Goal: Download file/media

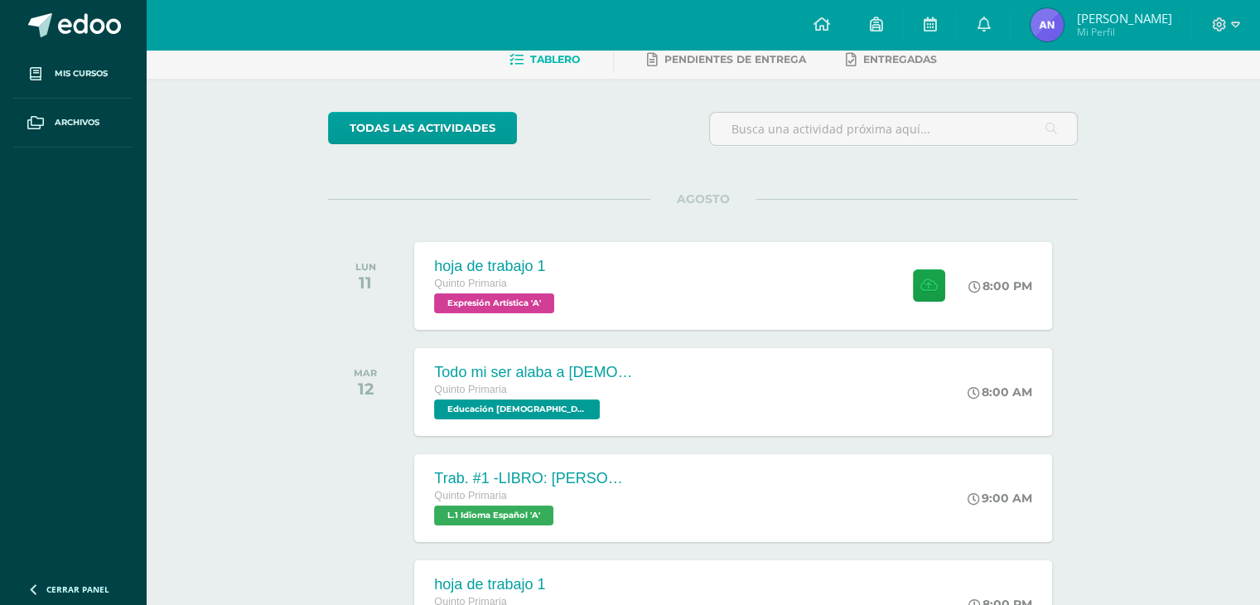
scroll to position [83, 0]
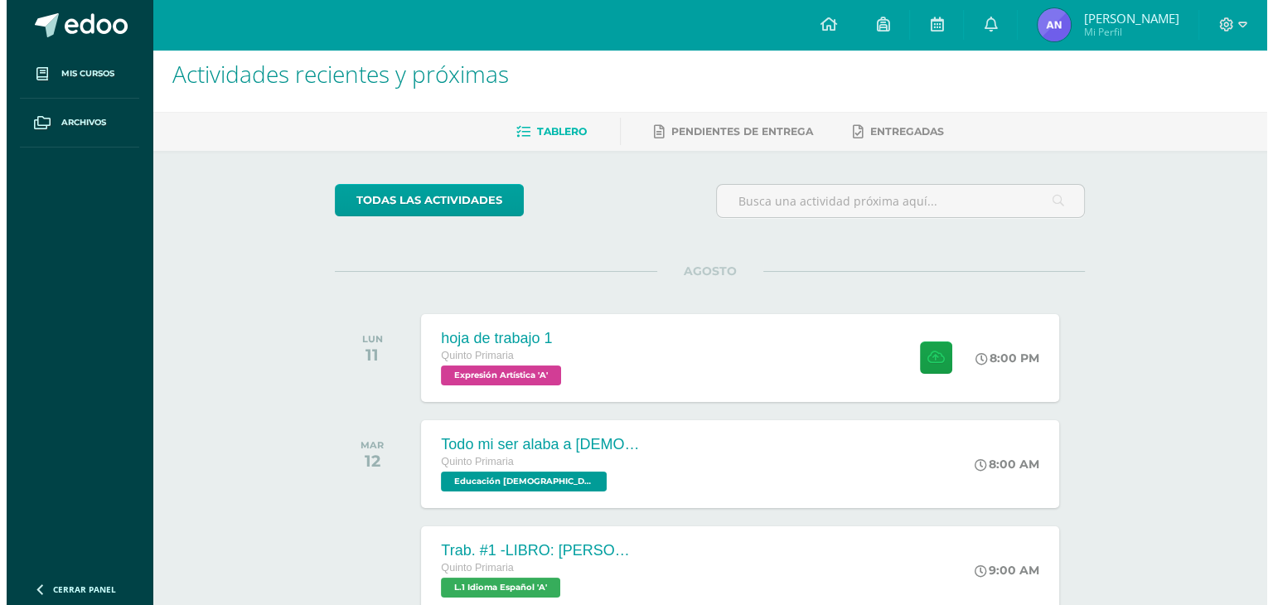
scroll to position [13, 0]
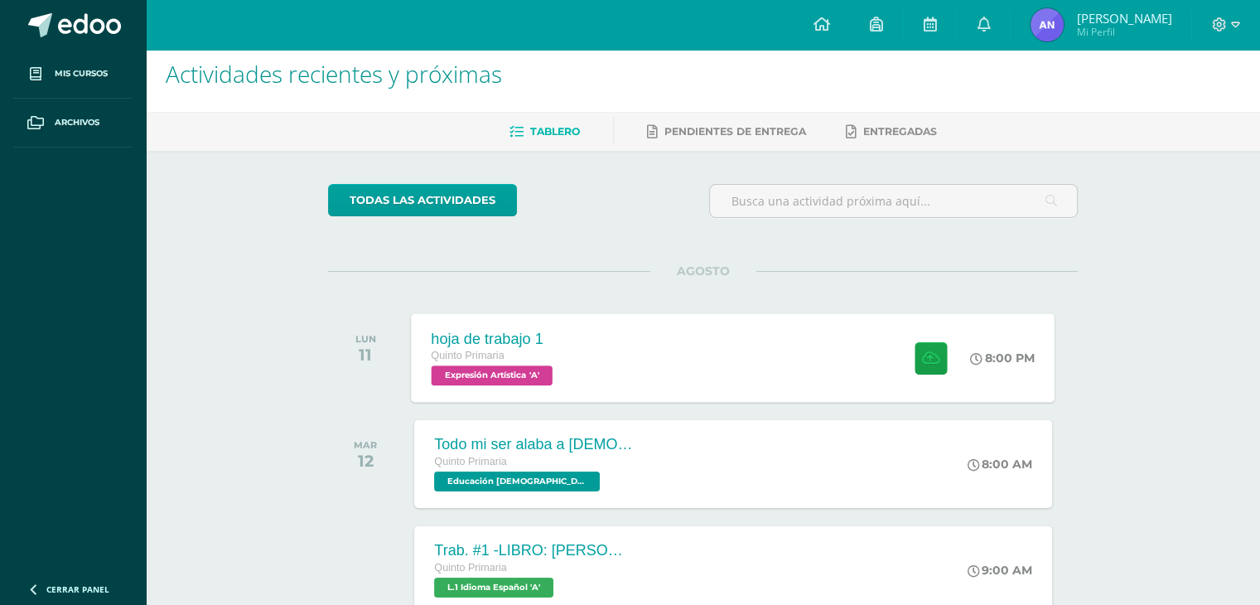
click at [797, 338] on div "hoja de trabajo 1 Quinto Primaria Expresión Artística 'A' 8:00 PM hoja de traba…" at bounding box center [734, 357] width 644 height 89
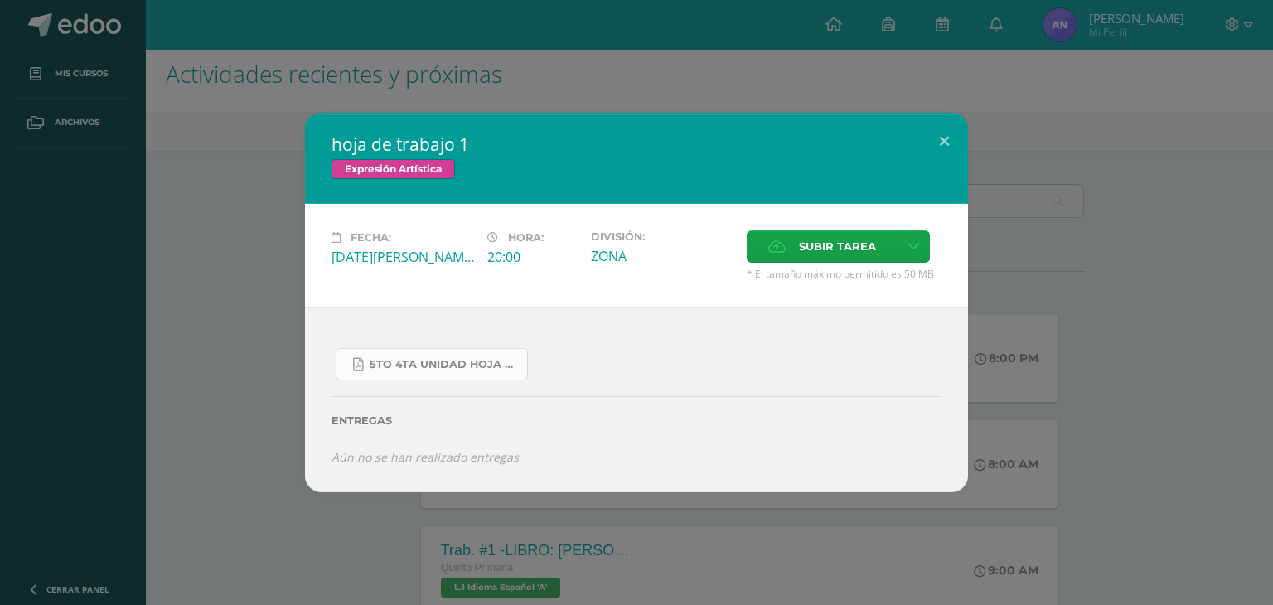
click at [378, 359] on span "5to 4ta unidad hoja de trabajo expresion.pdf" at bounding box center [444, 364] width 149 height 13
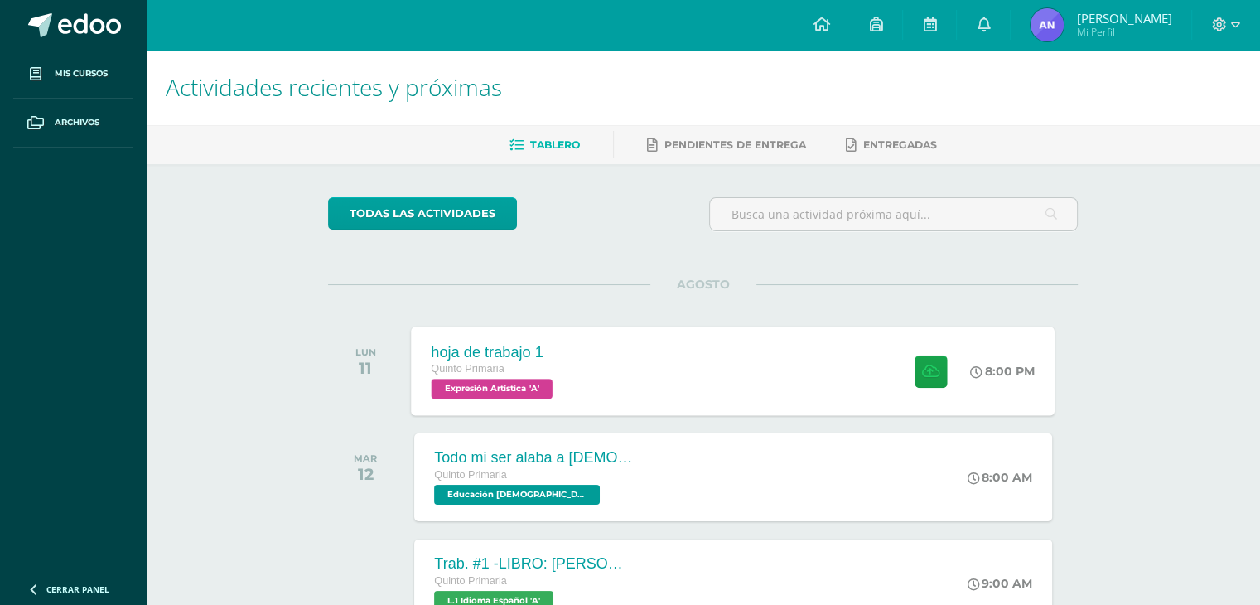
click at [670, 374] on div "hoja de trabajo 1 Quinto Primaria Expresión Artística 'A' 8:00 PM hoja de traba…" at bounding box center [734, 370] width 644 height 89
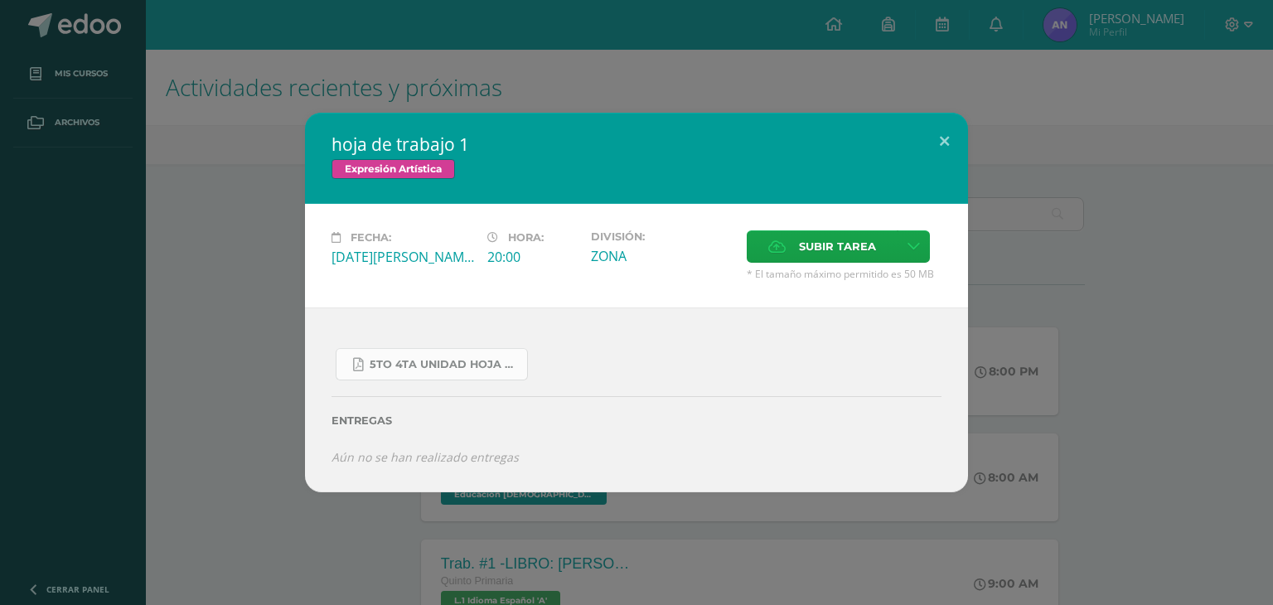
click at [421, 372] on link "5to 4ta unidad hoja de trabajo expresion.pdf" at bounding box center [432, 364] width 192 height 32
click at [946, 163] on div "hoja de trabajo 1 Expresión Artística Fecha: Lunes 11 de Agosto Hora: 20:00 Div…" at bounding box center [636, 302] width 663 height 379
click at [942, 127] on button at bounding box center [943, 141] width 47 height 56
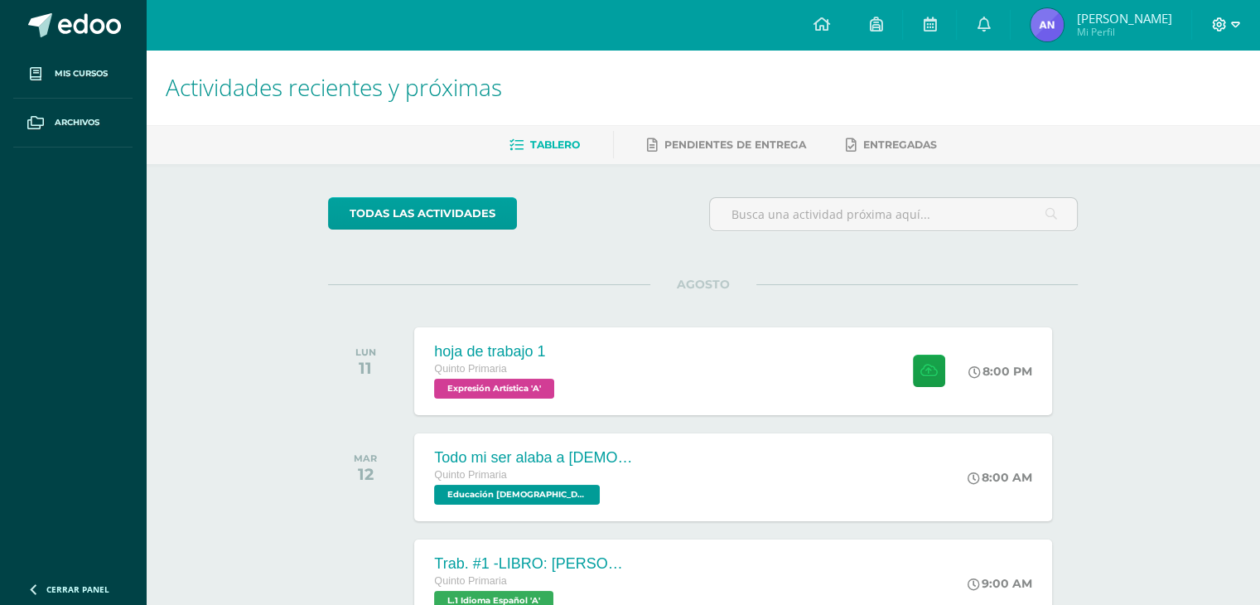
click at [1229, 27] on span at bounding box center [1226, 25] width 28 height 18
click at [1164, 123] on link "Cerrar sesión" at bounding box center [1173, 112] width 131 height 24
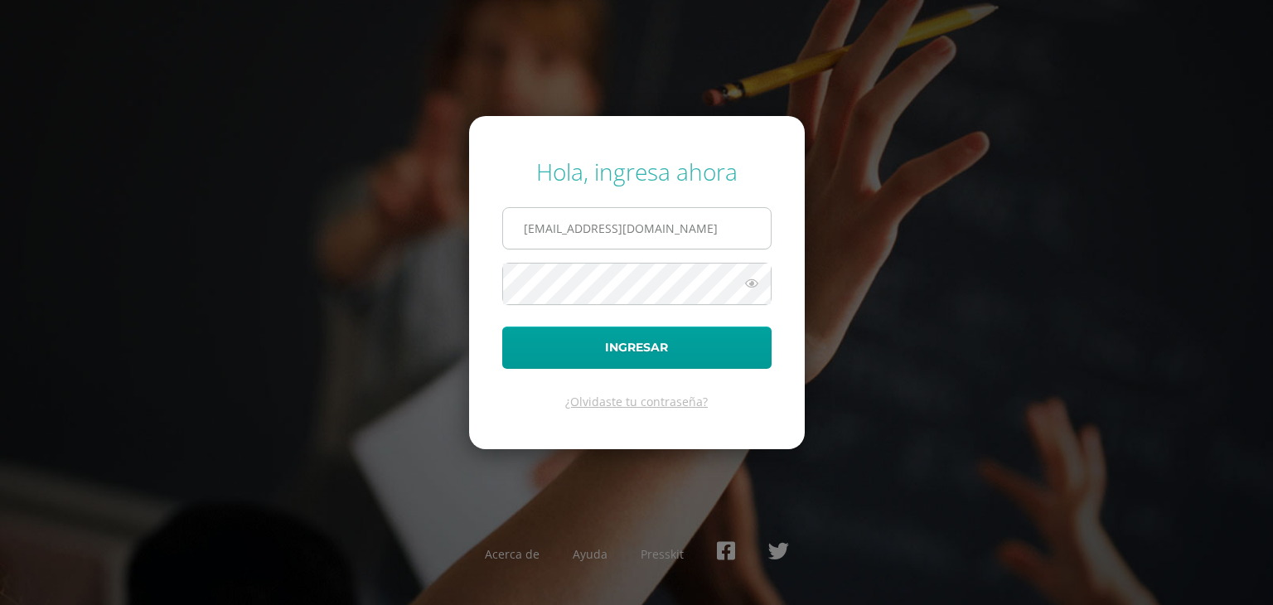
click at [732, 221] on input "[EMAIL_ADDRESS][DOMAIN_NAME]" at bounding box center [637, 228] width 268 height 41
type input "[EMAIL_ADDRESS][DOMAIN_NAME]"
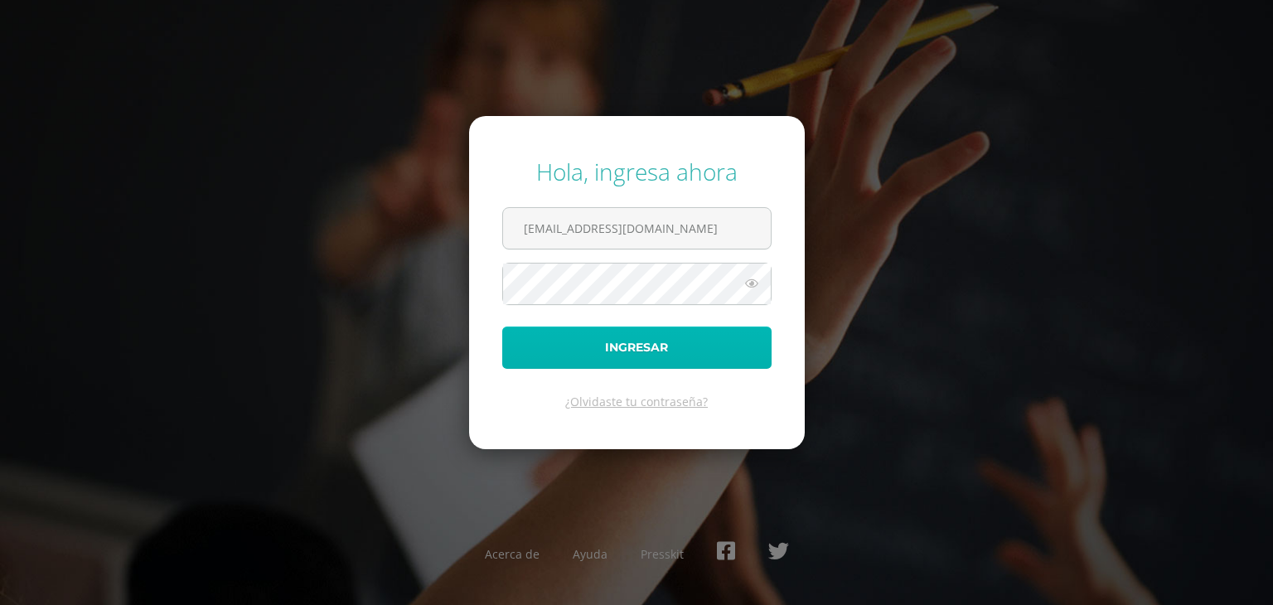
click at [667, 345] on button "Ingresar" at bounding box center [636, 347] width 269 height 42
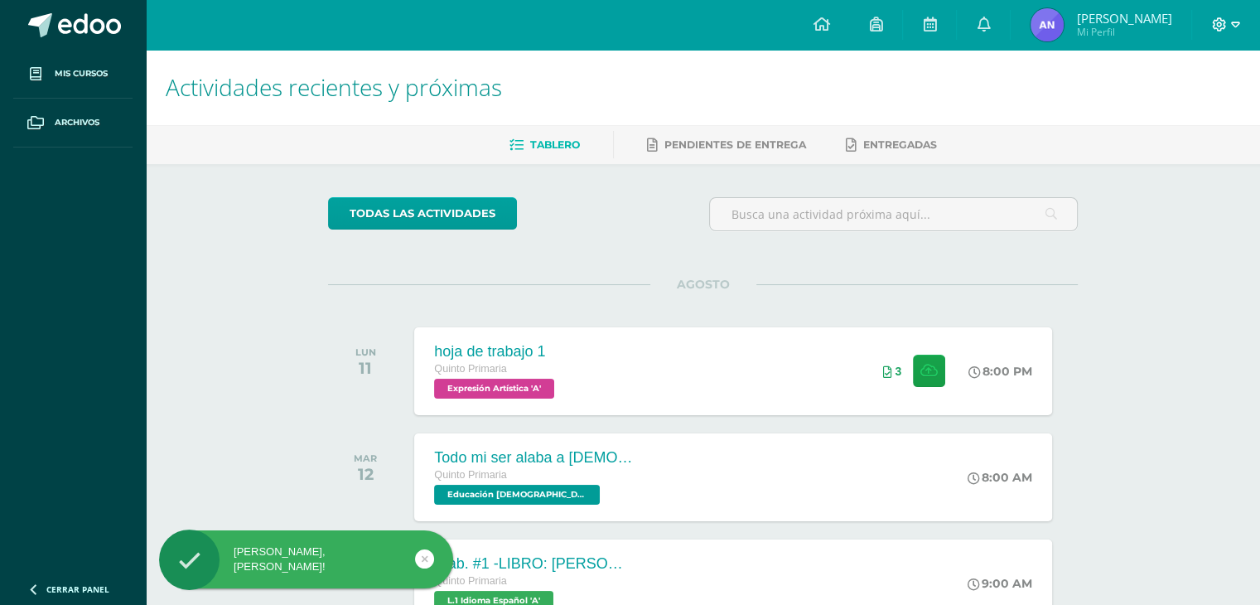
click at [1220, 29] on icon at bounding box center [1219, 24] width 15 height 15
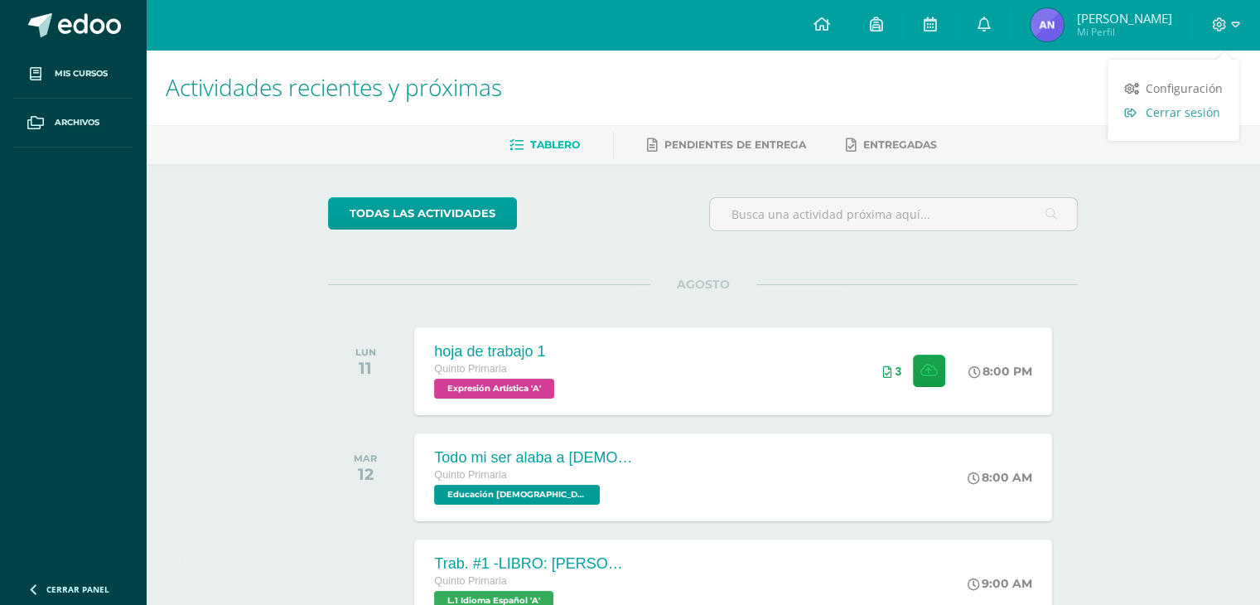
click at [1190, 115] on span "Cerrar sesión" at bounding box center [1182, 112] width 75 height 16
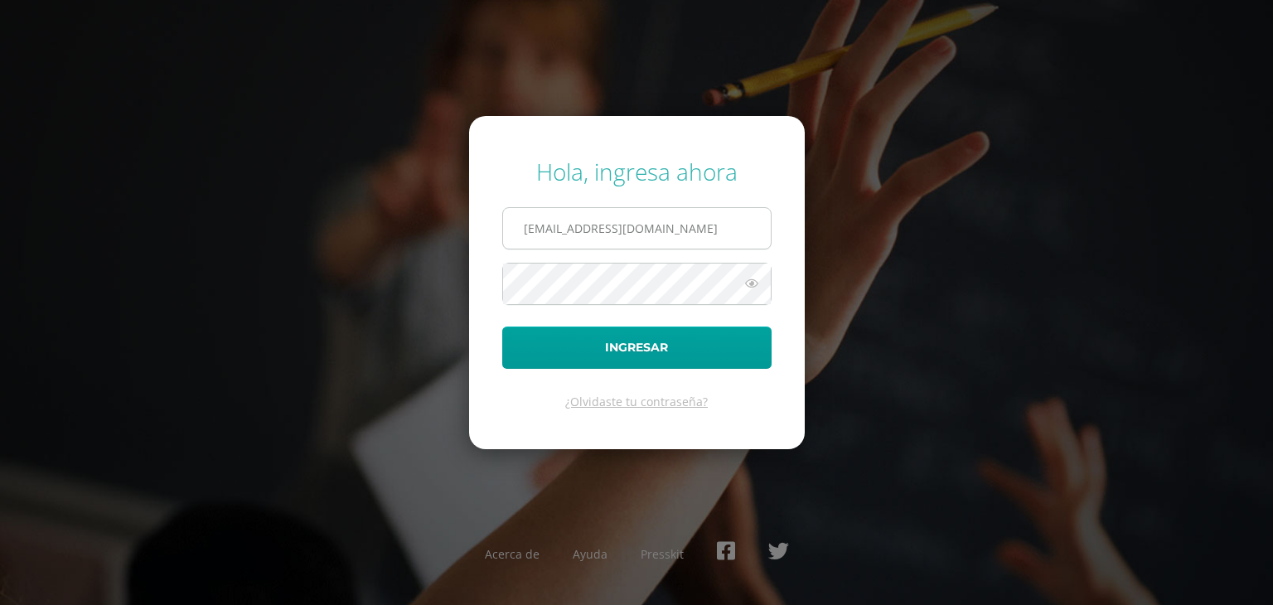
click at [749, 216] on input "[EMAIL_ADDRESS][DOMAIN_NAME]" at bounding box center [637, 228] width 268 height 41
type input "[EMAIL_ADDRESS][DOMAIN_NAME]"
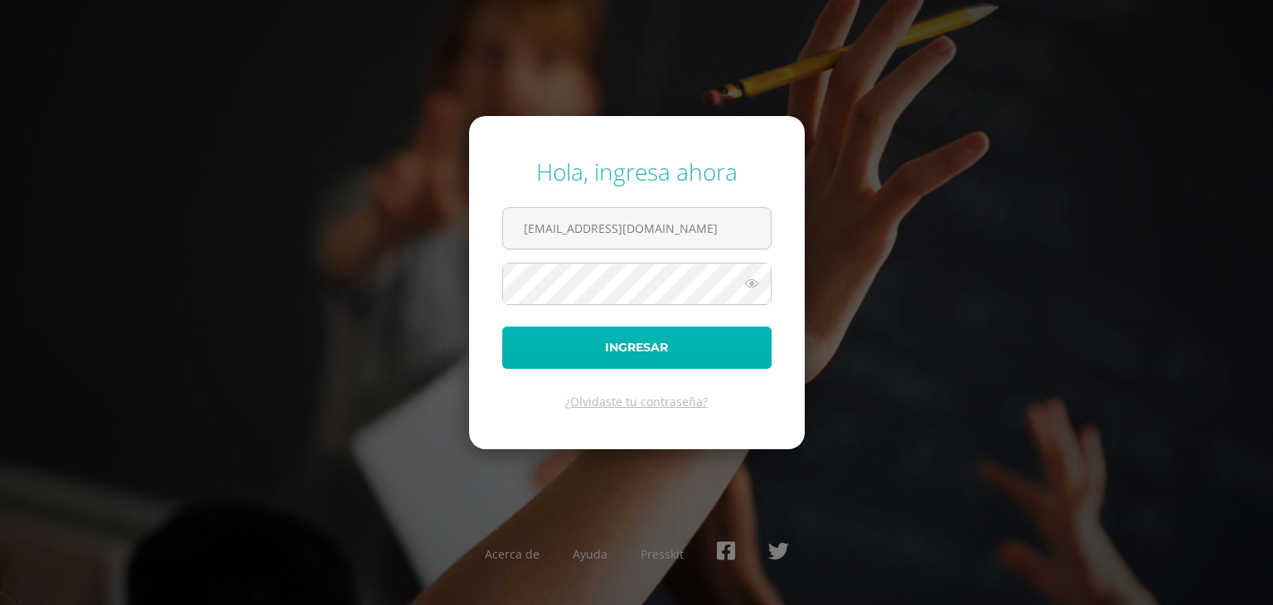
click at [580, 342] on button "Ingresar" at bounding box center [636, 347] width 269 height 42
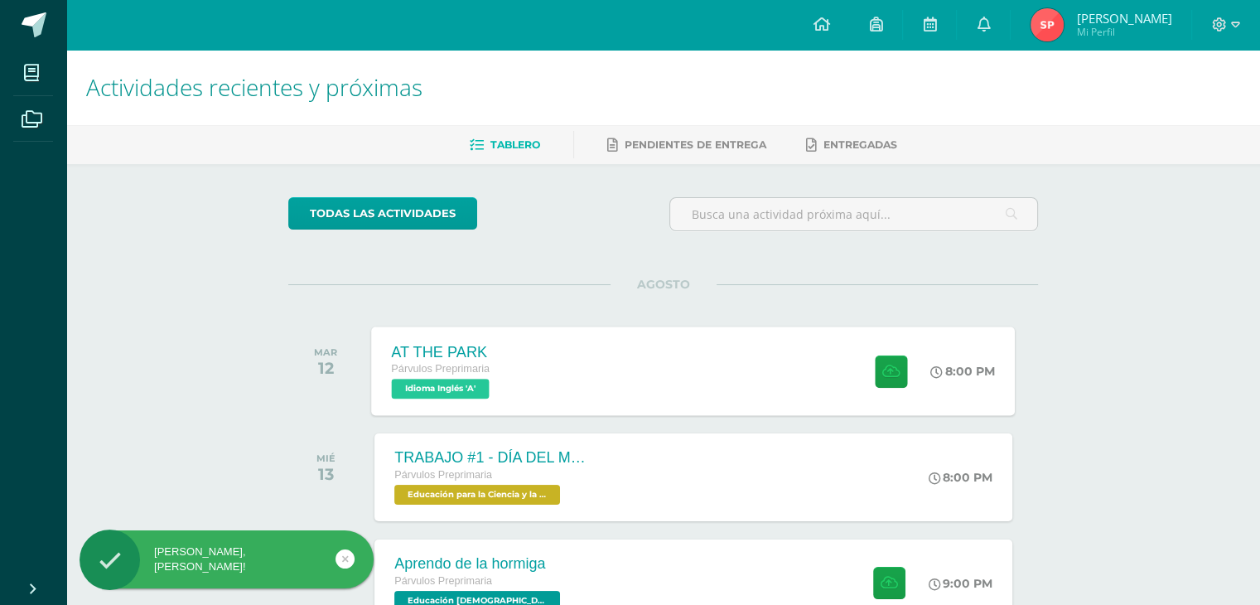
click at [800, 339] on div "AT THE PARK Párvulos Preprimaria Idioma Inglés 'A' 8:00 PM AT THE PARK Idioma I…" at bounding box center [694, 370] width 644 height 89
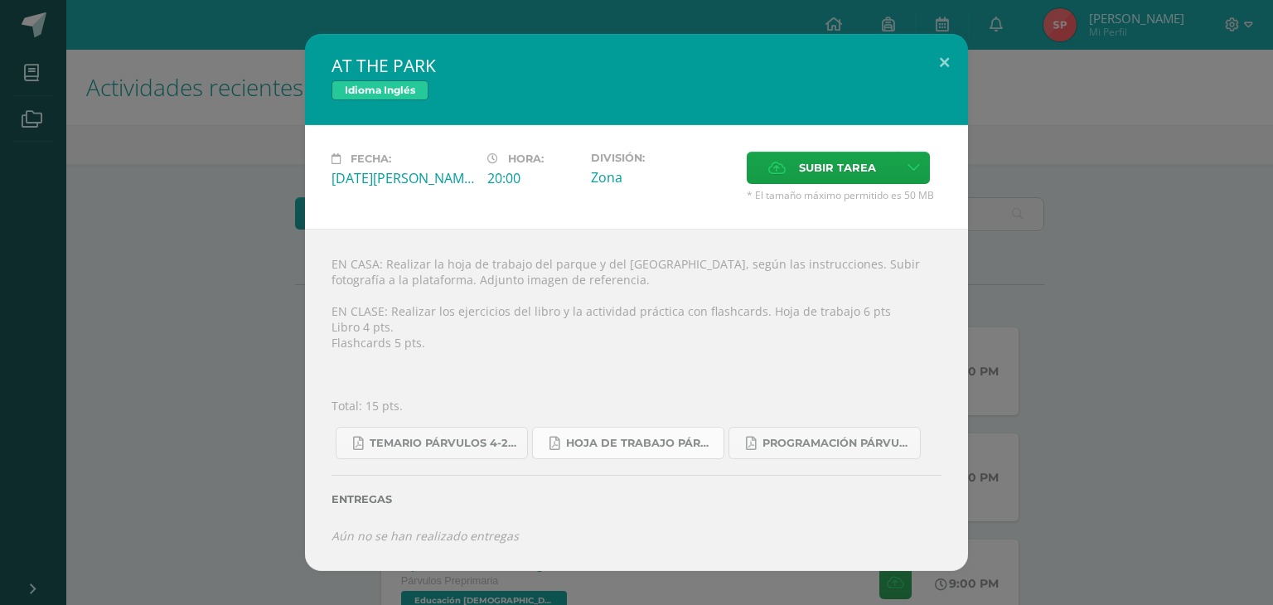
click at [613, 452] on link "Hoja de trabajo PÁRVULOS1.pdf" at bounding box center [628, 443] width 192 height 32
click at [801, 432] on link "Programación Párvulos Inglés A-B.pdf" at bounding box center [824, 443] width 192 height 32
click at [486, 464] on div "Entregas" at bounding box center [636, 493] width 610 height 68
click at [481, 456] on link "Temario Párvulos 4-2025.pdf" at bounding box center [432, 443] width 192 height 32
click at [938, 62] on button at bounding box center [943, 62] width 47 height 56
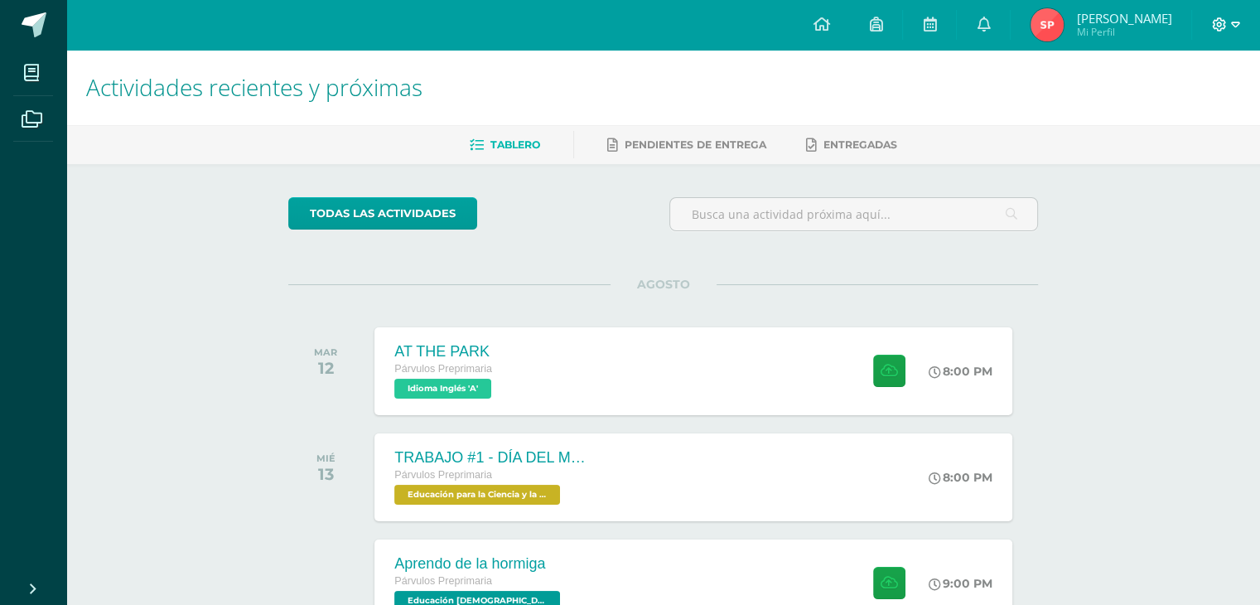
click at [1236, 24] on icon at bounding box center [1235, 24] width 9 height 15
click at [1181, 115] on span "Cerrar sesión" at bounding box center [1182, 112] width 75 height 16
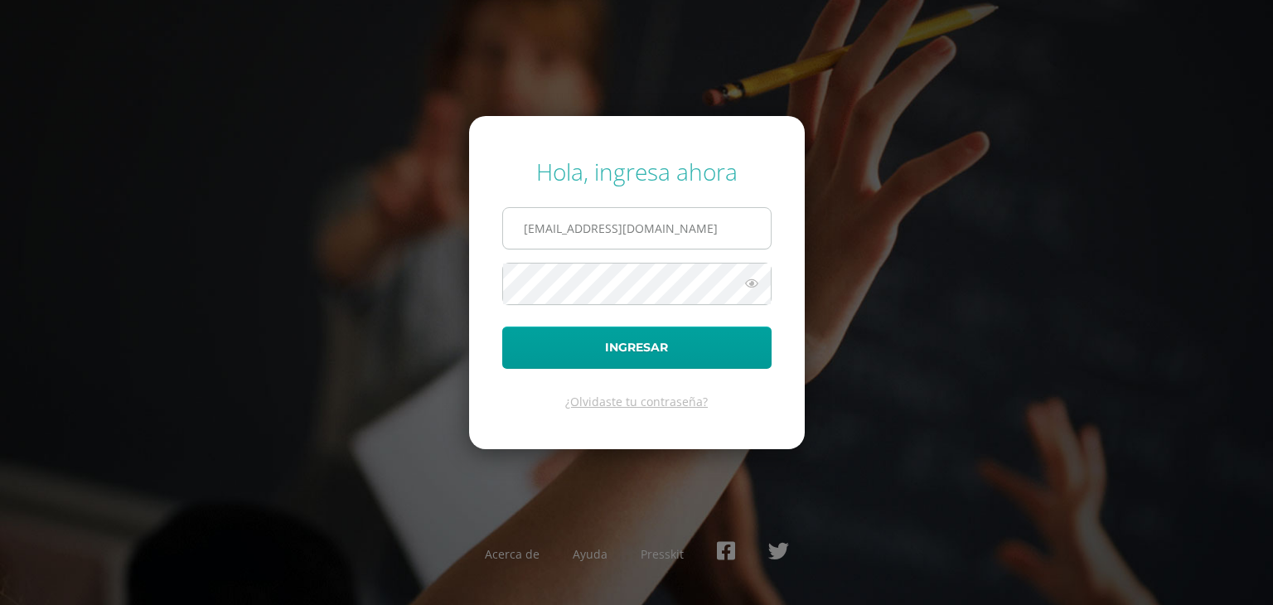
click at [702, 240] on input "[EMAIL_ADDRESS][DOMAIN_NAME]" at bounding box center [637, 228] width 268 height 41
type input "[EMAIL_ADDRESS][DOMAIN_NAME]"
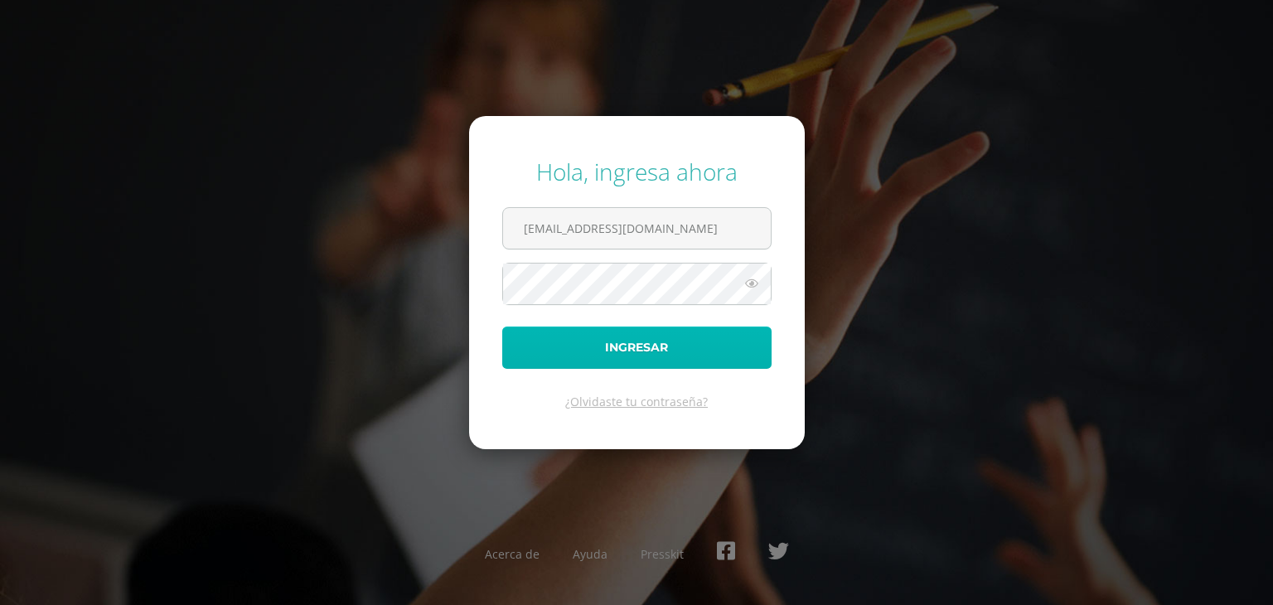
click at [696, 350] on button "Ingresar" at bounding box center [636, 347] width 269 height 42
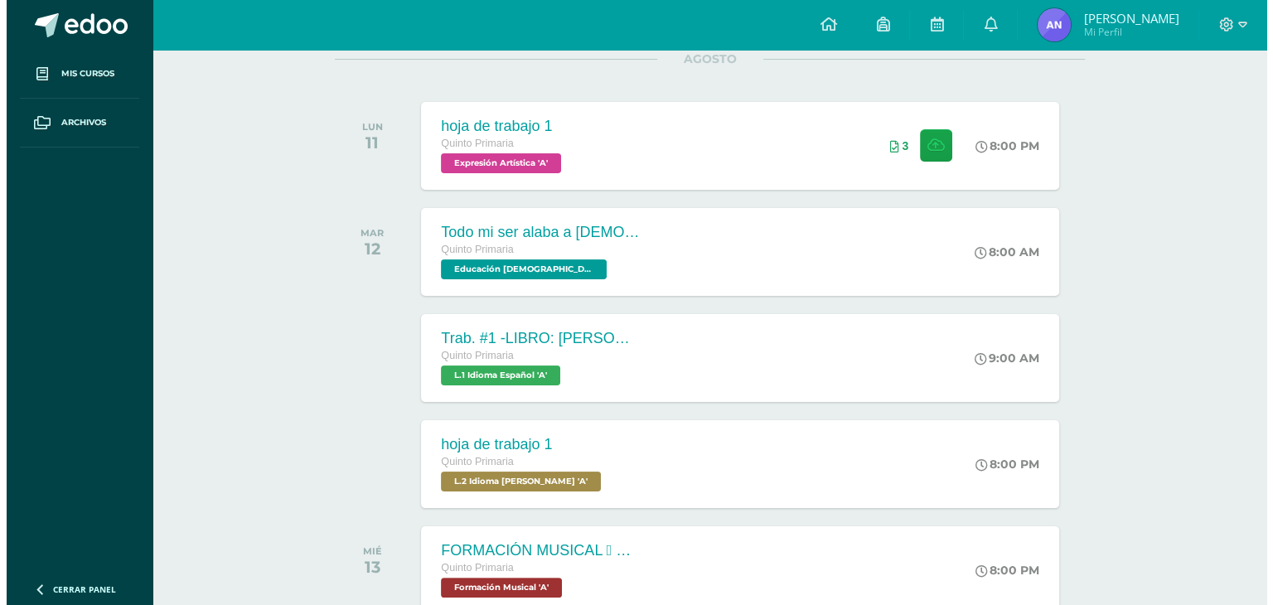
scroll to position [235, 0]
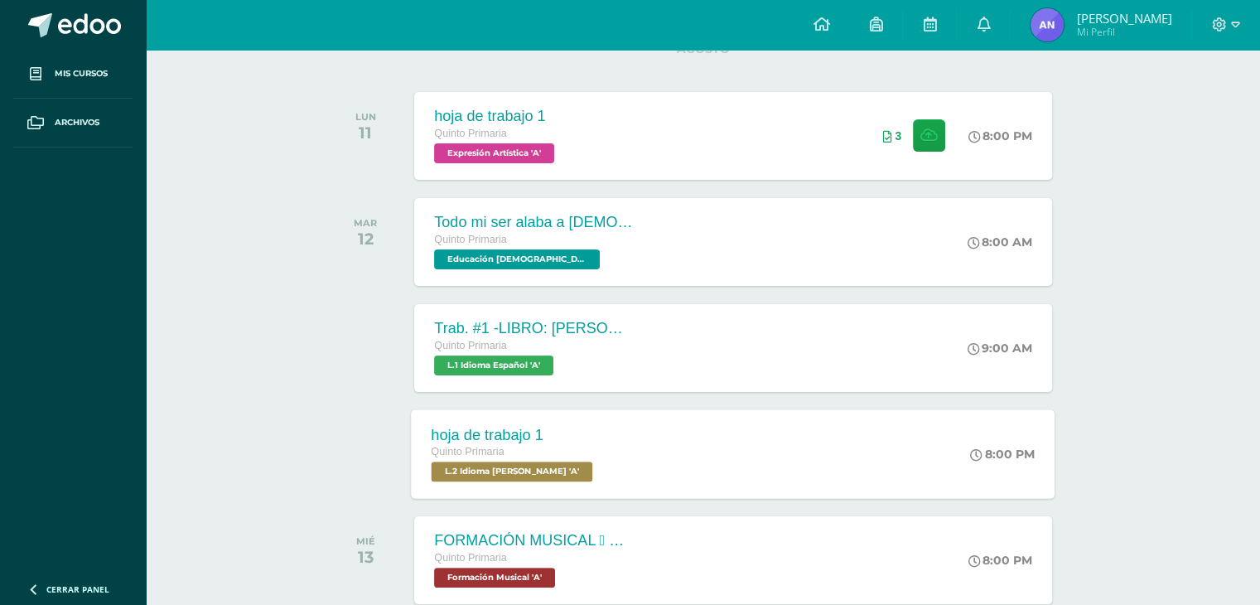
click at [824, 478] on div "hoja de trabajo 1 Quinto Primaria L.2 Idioma [PERSON_NAME] 'A' 8:00 PM hoja de …" at bounding box center [734, 453] width 644 height 89
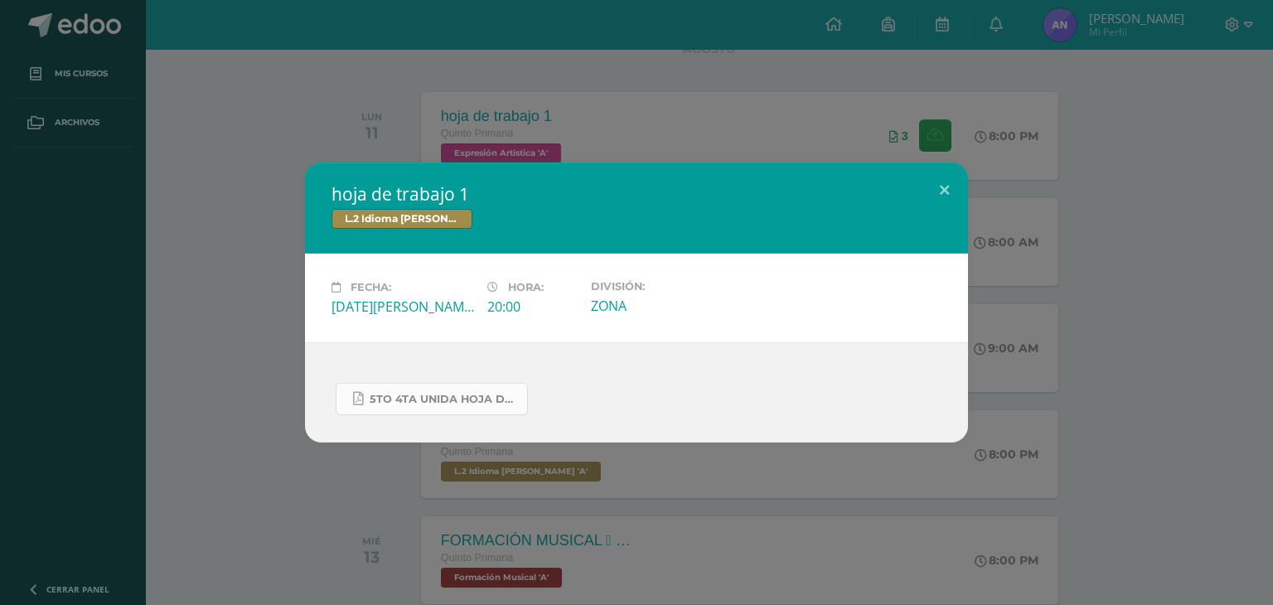
click at [499, 395] on span "5to 4ta unida hoja de trabajo kaqchikel.pdf" at bounding box center [444, 399] width 149 height 13
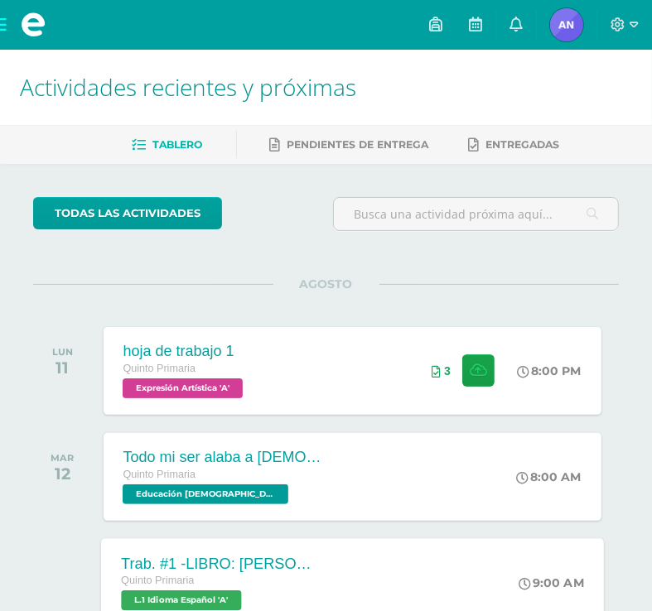
click at [351, 550] on div "Trab. #1 -LIBRO: [PERSON_NAME] EL DIBUJANTE Quinto Primaria L.1 Idioma Español …" at bounding box center [352, 583] width 503 height 89
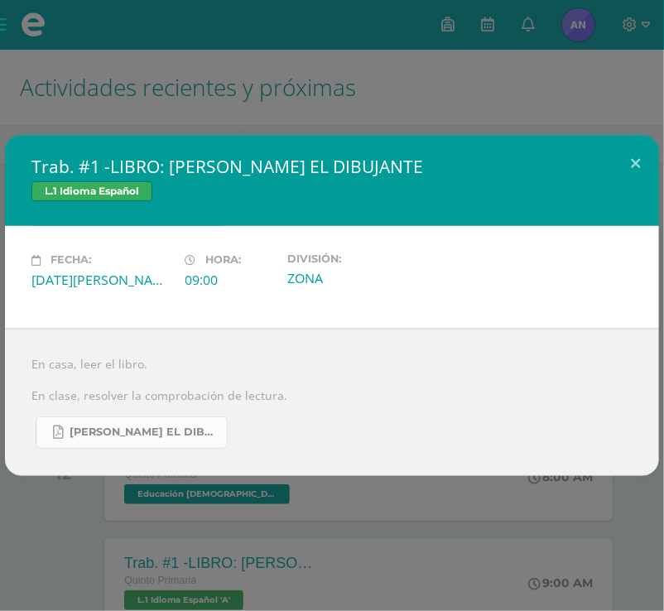
click at [205, 432] on span "[PERSON_NAME] EL DIBUJANTE.pdf" at bounding box center [144, 432] width 149 height 13
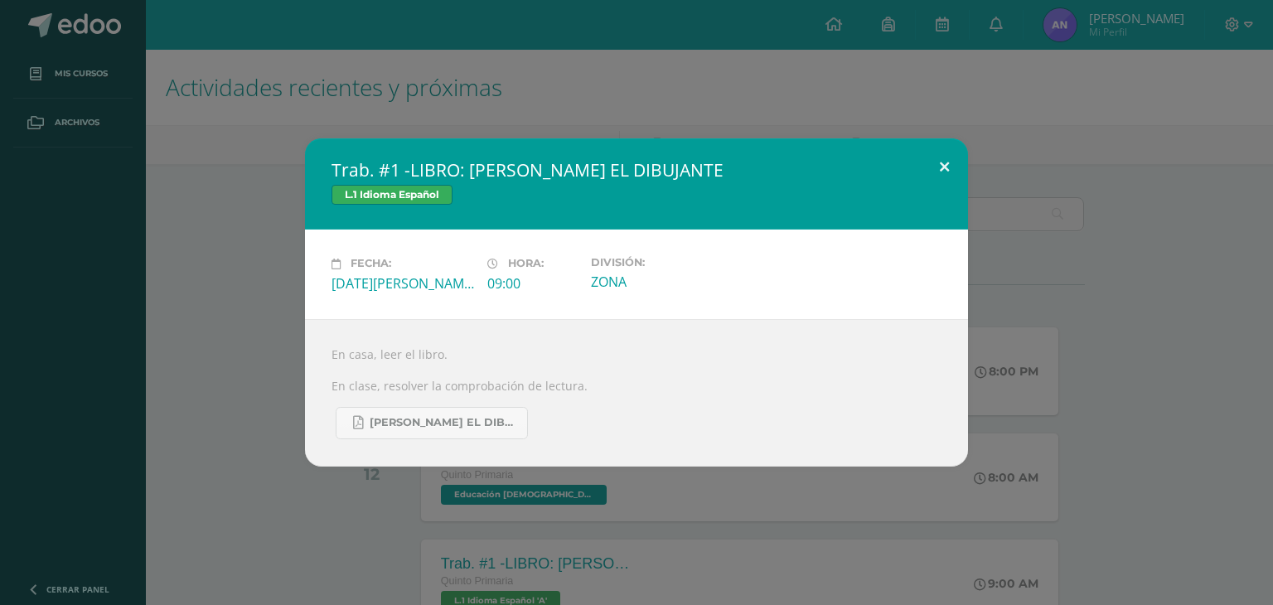
click at [664, 171] on button at bounding box center [943, 166] width 47 height 56
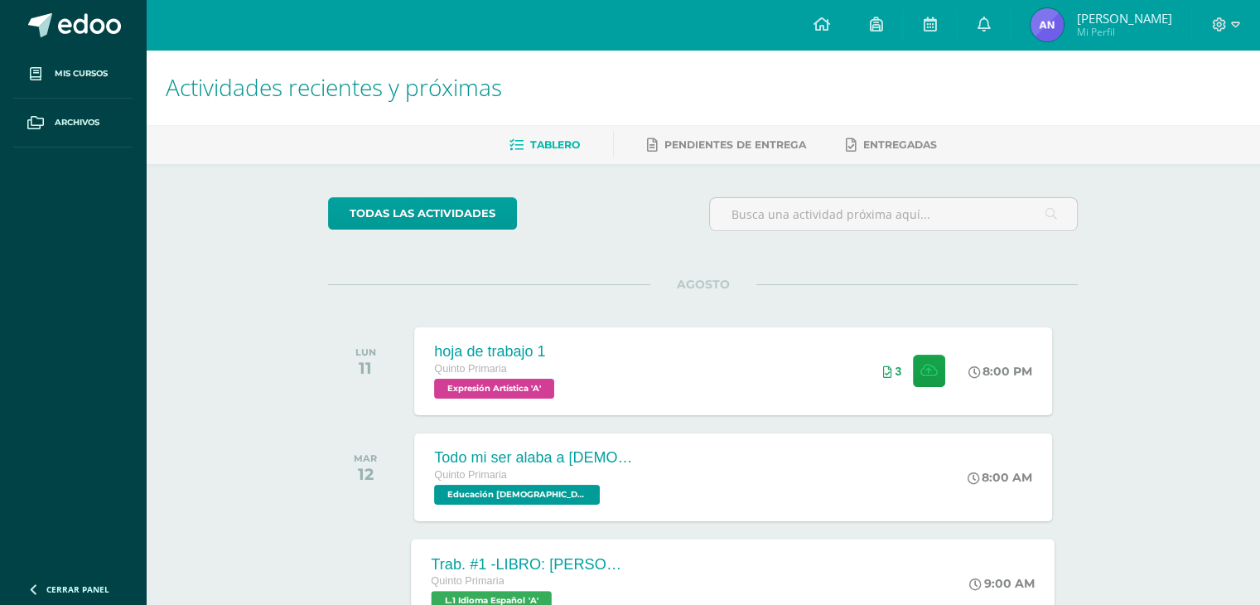
click at [664, 574] on div "Trab. #1 -LIBRO: [PERSON_NAME] EL DIBUJANTE Quinto Primaria L.1 Idioma Español …" at bounding box center [734, 583] width 644 height 89
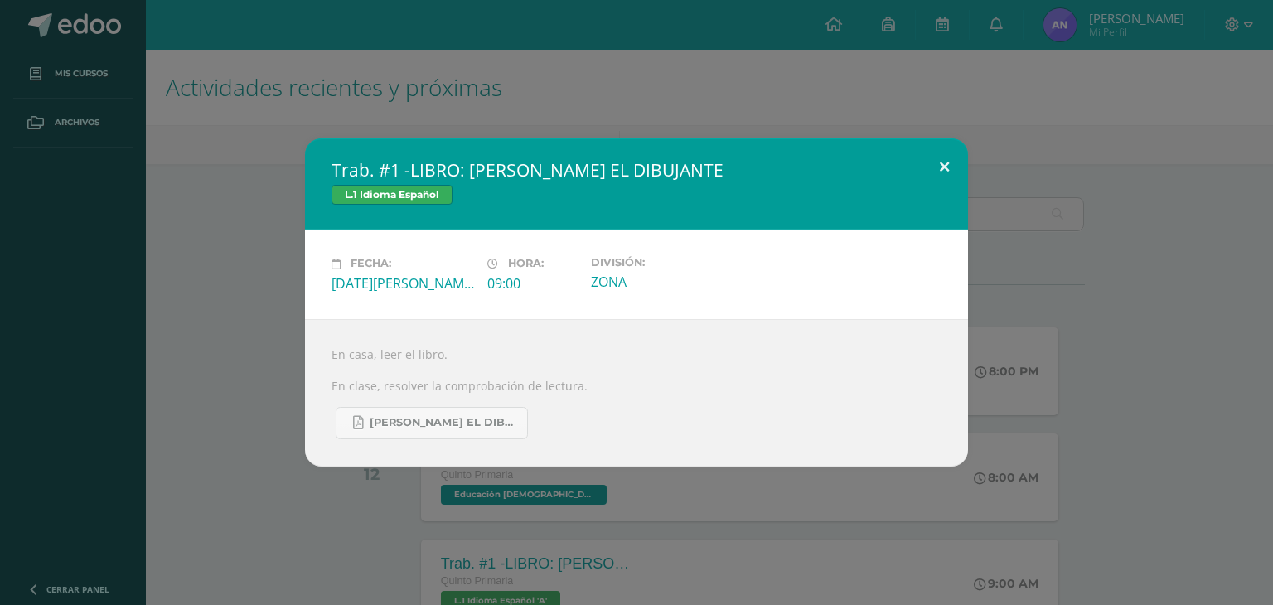
click at [664, 181] on button at bounding box center [943, 166] width 47 height 56
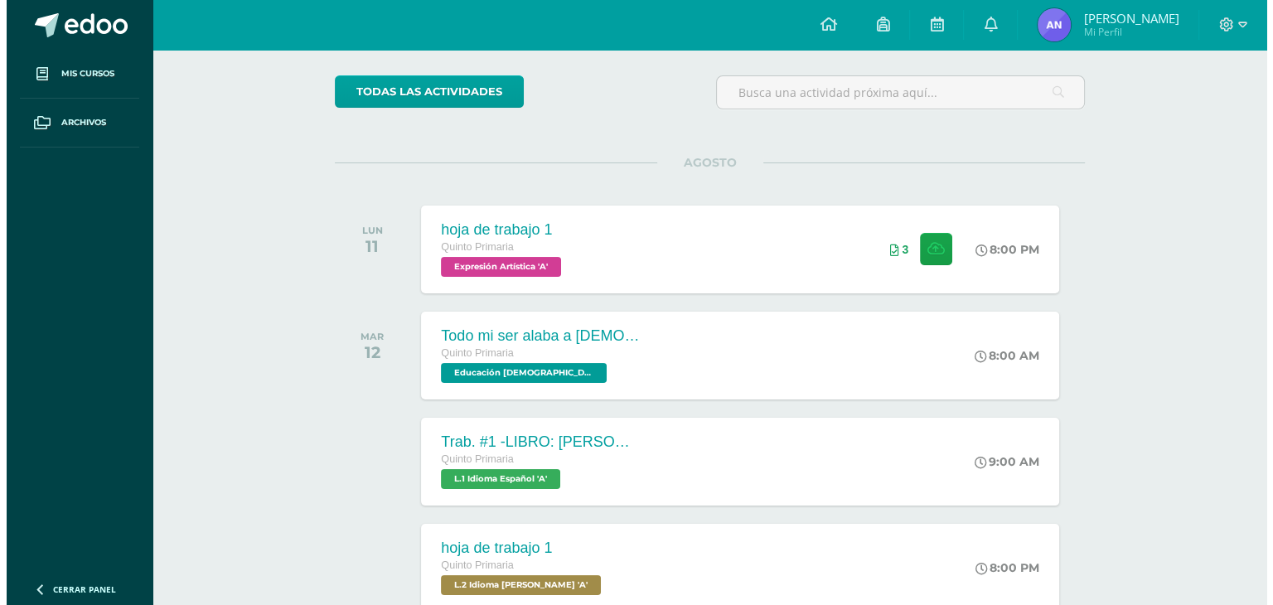
scroll to position [132, 0]
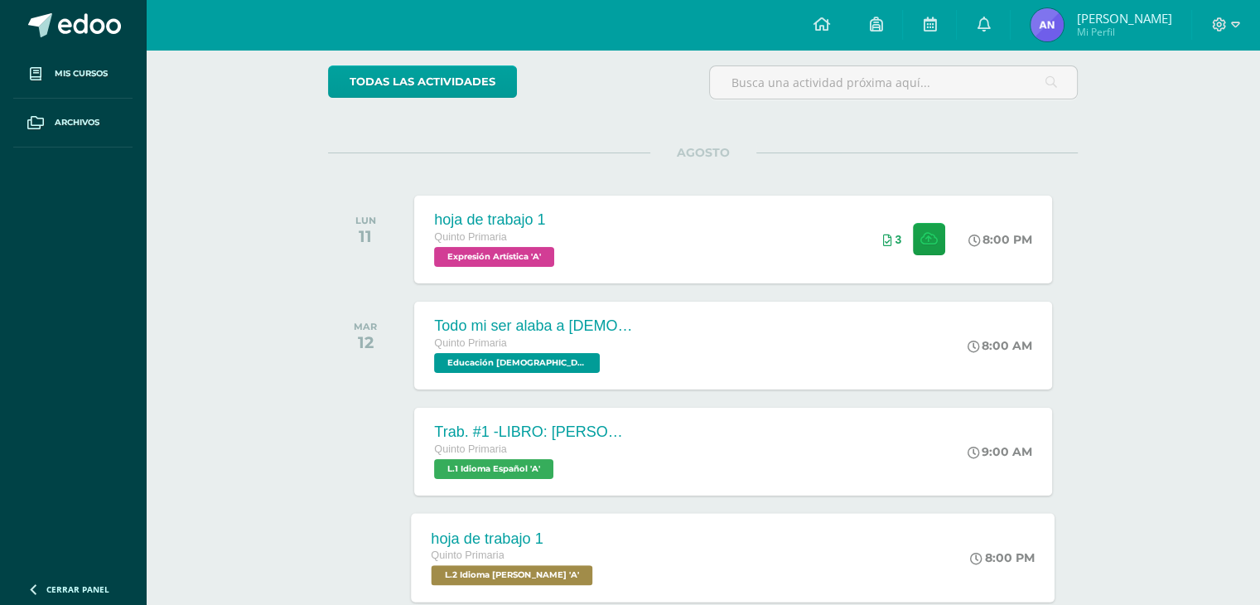
click at [664, 572] on div "hoja de trabajo 1 Quinto Primaria L.2 Idioma [PERSON_NAME] 'A' 8:00 PM hoja de …" at bounding box center [734, 557] width 644 height 89
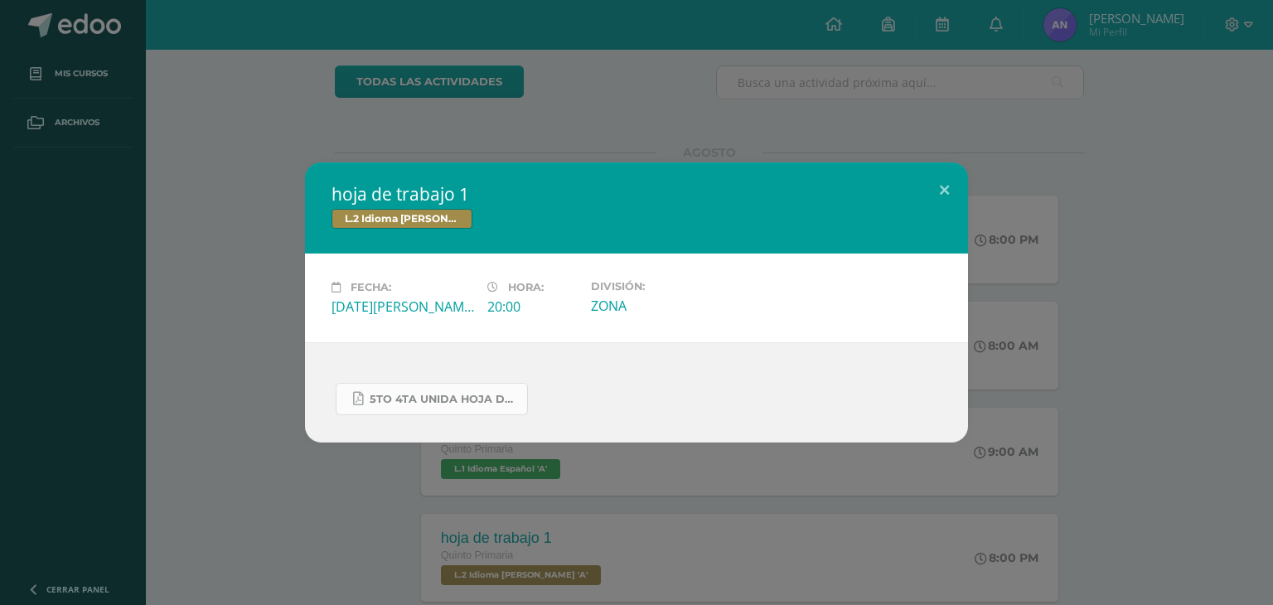
click at [491, 383] on link "5to 4ta unida hoja de trabajo kaqchikel.pdf" at bounding box center [432, 399] width 192 height 32
